Goal: Task Accomplishment & Management: Complete application form

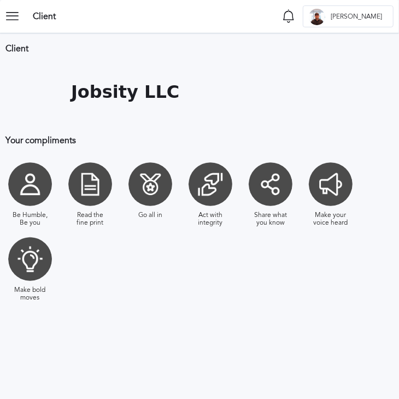
click at [7, 22] on icon at bounding box center [16, 16] width 22 height 22
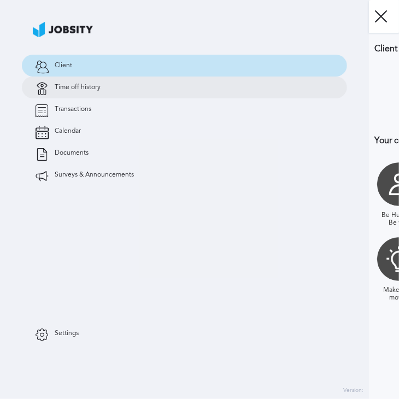
click at [68, 94] on link "Time off history" at bounding box center [185, 88] width 326 height 22
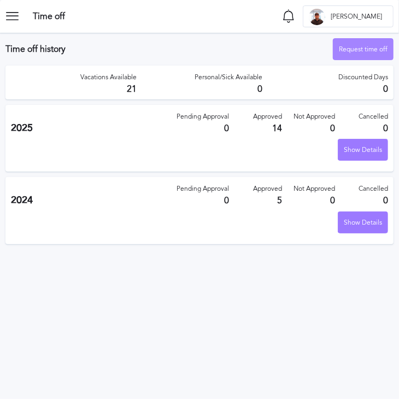
click at [360, 53] on div "Request time off" at bounding box center [364, 50] width 60 height 22
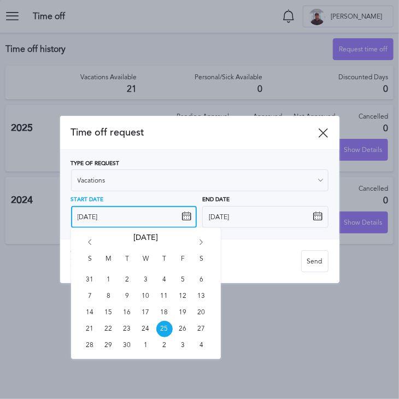
click at [137, 221] on input "[DATE]" at bounding box center [134, 217] width 126 height 22
click at [201, 246] on icon "Go forward 1 month" at bounding box center [202, 245] width 10 height 10
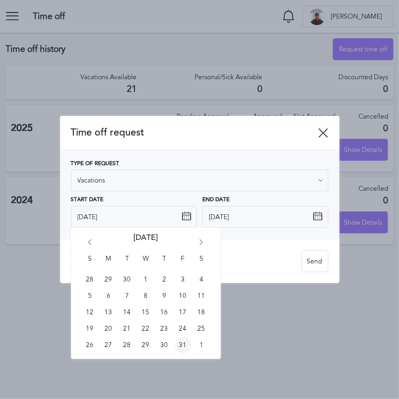
click at [183, 348] on span "31" at bounding box center [183, 346] width 16 height 16
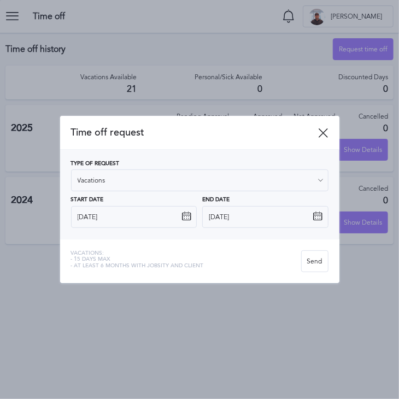
type input "[DATE]"
click at [226, 217] on input "[DATE]" at bounding box center [265, 217] width 126 height 22
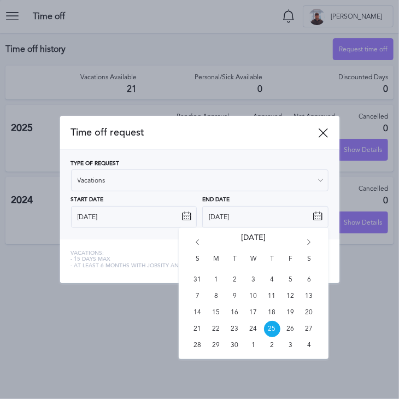
click at [306, 235] on div "S M T W T F S 31 1 2 3 4 5 6 7 8 9 10 11 12 13 14 15 16 17 18 19 20 21 22 23 24…" at bounding box center [254, 293] width 150 height 131
click at [305, 241] on icon "Go forward 1 month" at bounding box center [310, 245] width 10 height 10
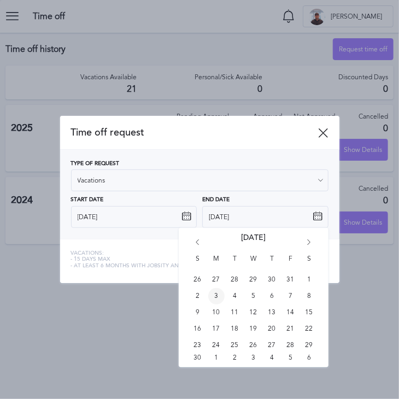
click at [216, 298] on span "3" at bounding box center [216, 296] width 16 height 16
type input "[DATE]"
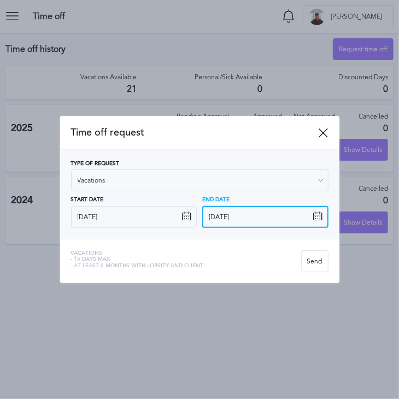
click at [257, 223] on input "[DATE]" at bounding box center [265, 217] width 126 height 22
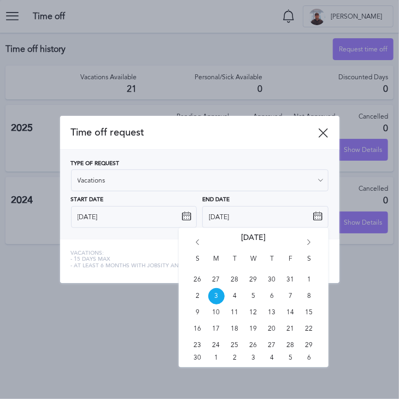
click at [190, 200] on div "Start Date [DATE]" at bounding box center [134, 212] width 126 height 31
click at [211, 218] on input "[DATE]" at bounding box center [265, 217] width 126 height 22
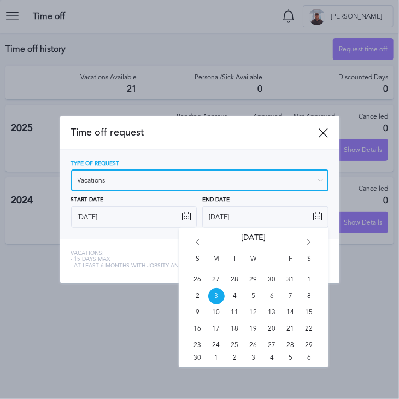
click at [246, 183] on input "Vacations" at bounding box center [200, 181] width 258 height 22
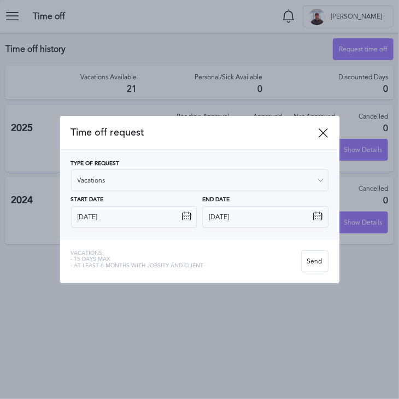
click at [136, 203] on div "Type of Request Vacations Vacations Personal day Sick day PTO Maternity / Pater…" at bounding box center [200, 194] width 258 height 67
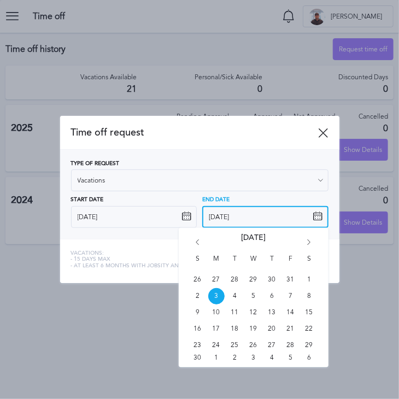
click at [211, 220] on input "[DATE]" at bounding box center [265, 217] width 126 height 22
click at [131, 251] on span "Vacations:" at bounding box center [137, 254] width 133 height 7
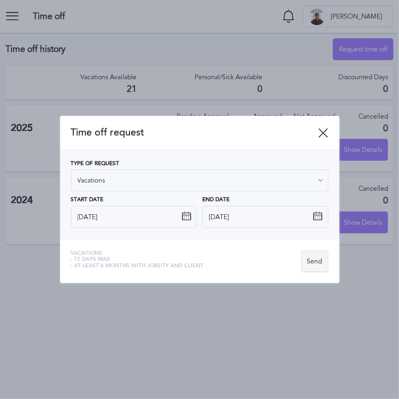
click at [326, 259] on div "Send" at bounding box center [315, 262] width 26 height 22
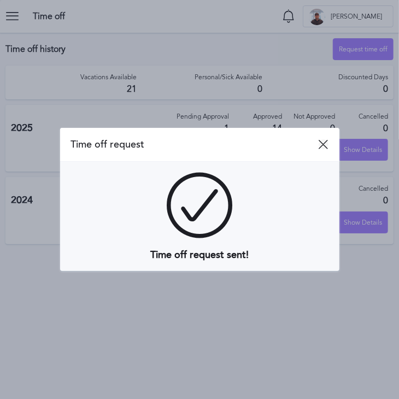
click at [322, 147] on icon at bounding box center [324, 145] width 10 height 10
